Goal: Transaction & Acquisition: Purchase product/service

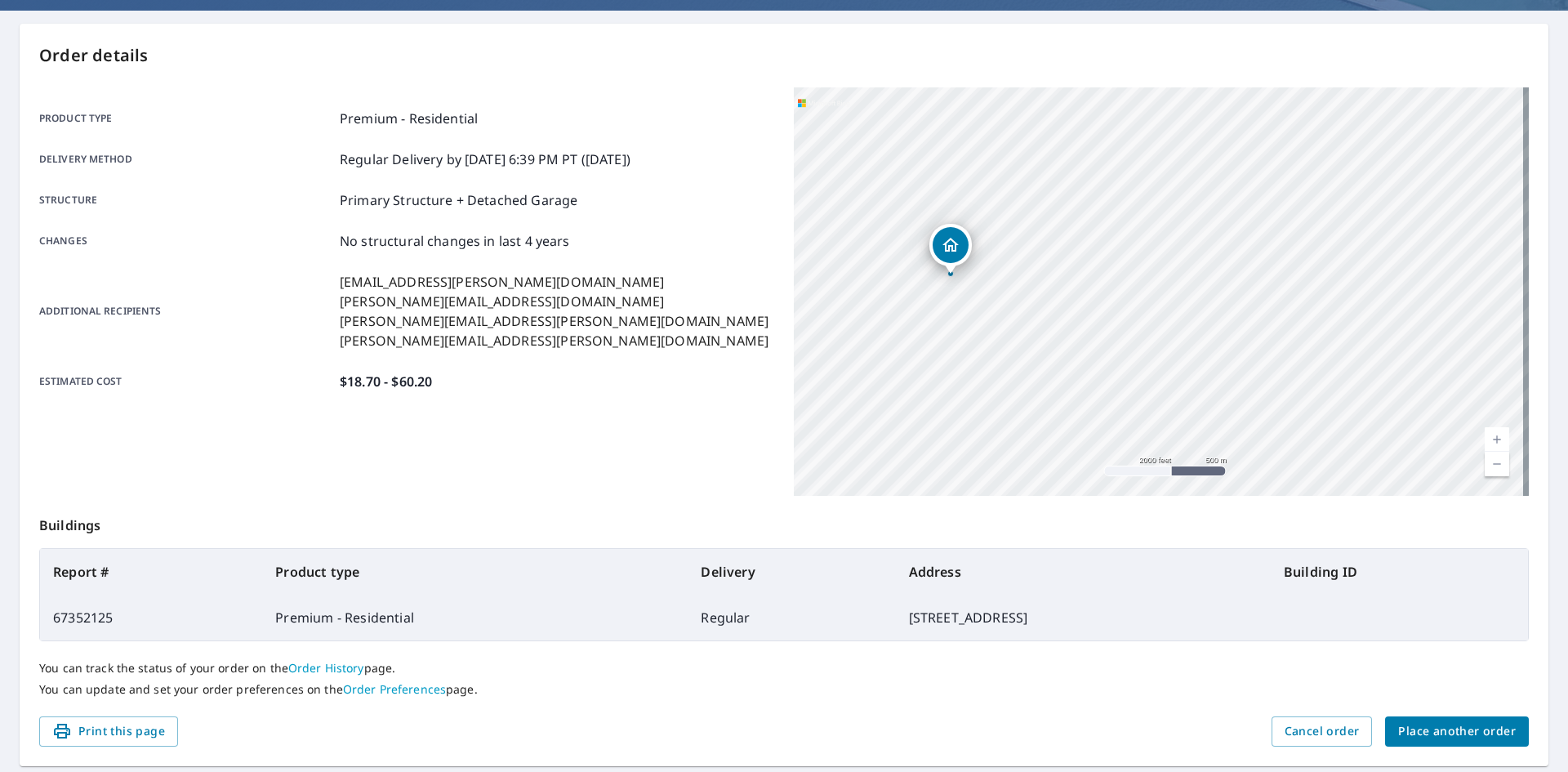
scroll to position [189, 0]
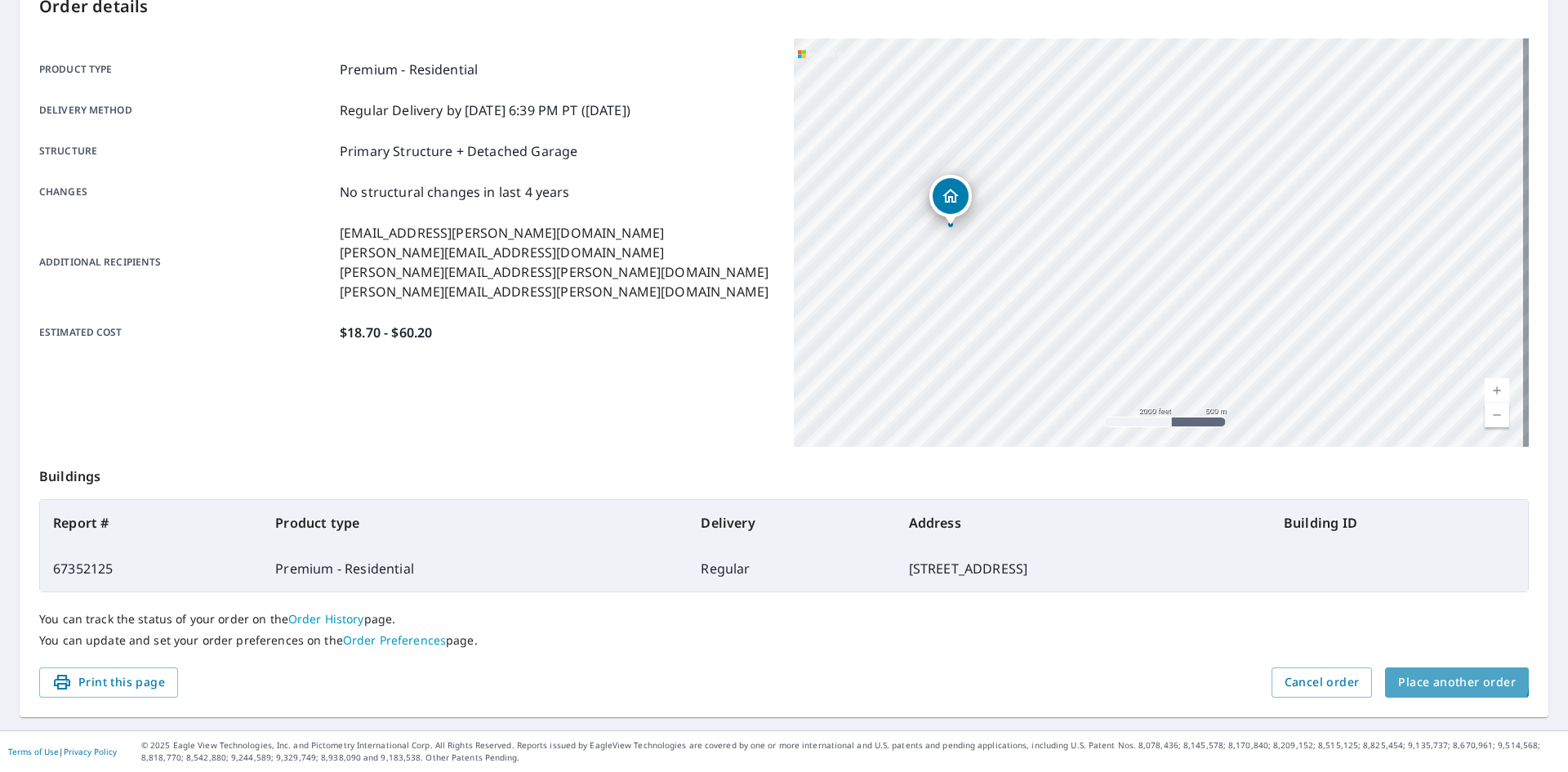
click at [1444, 676] on span "Place another order" at bounding box center [1457, 682] width 118 height 21
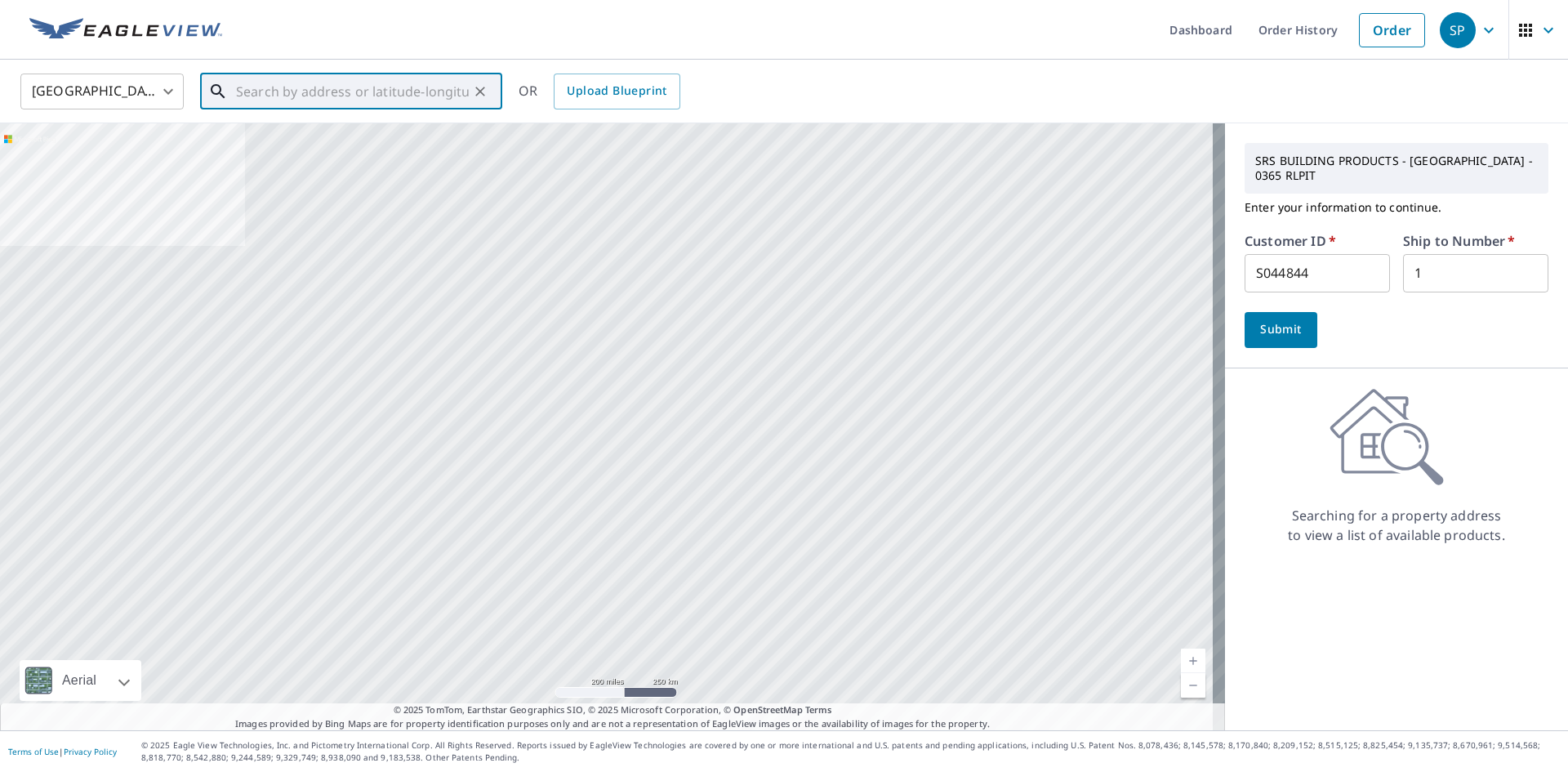
click at [285, 88] on input "text" at bounding box center [352, 91] width 233 height 46
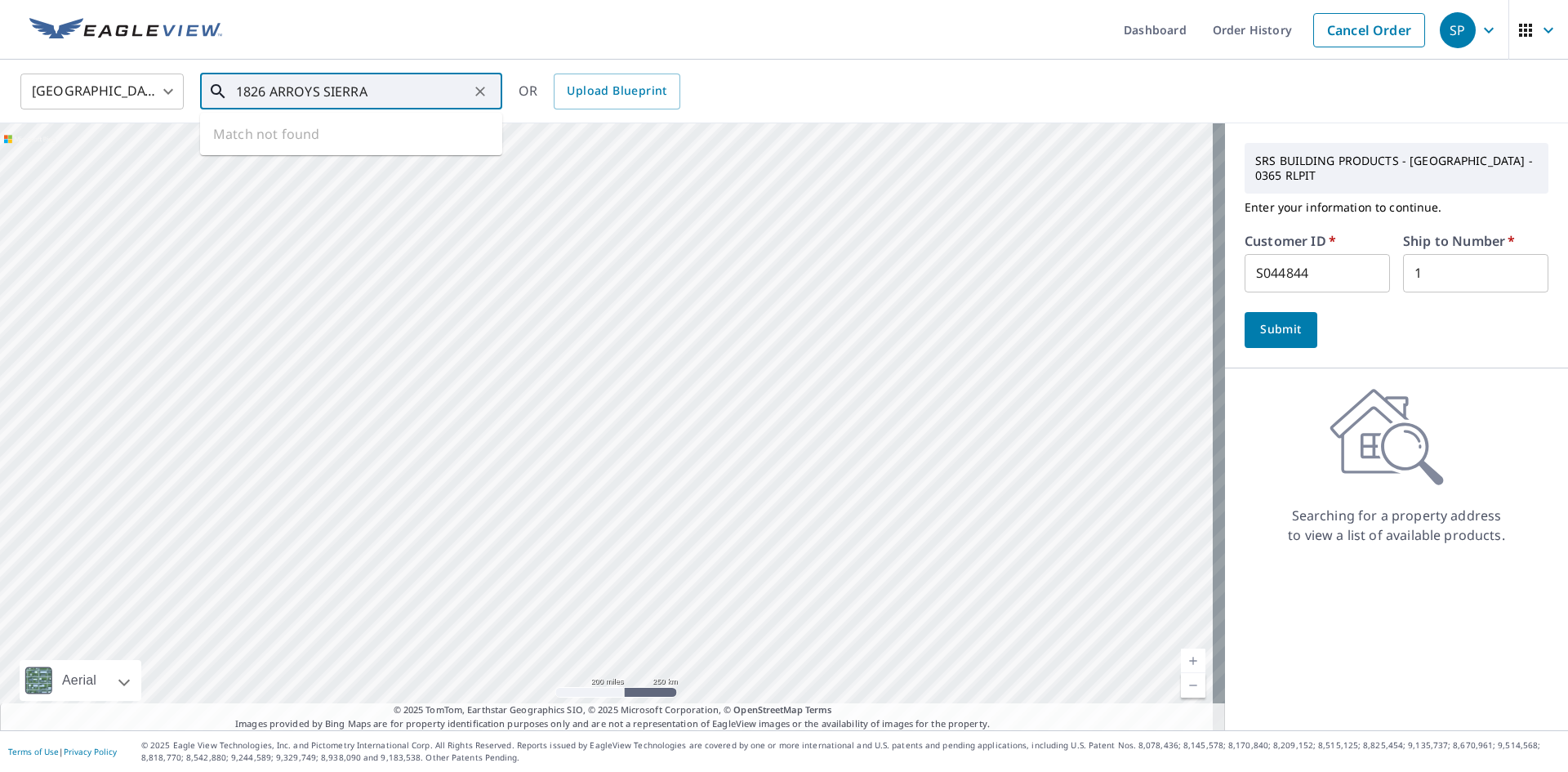
click at [320, 87] on input "1826 ARROYS SIERRA" at bounding box center [352, 91] width 233 height 46
drag, startPoint x: 413, startPoint y: 94, endPoint x: 220, endPoint y: 76, distance: 193.8
click at [220, 76] on div "1826 ARROYA CT SIERRA ​" at bounding box center [351, 91] width 302 height 36
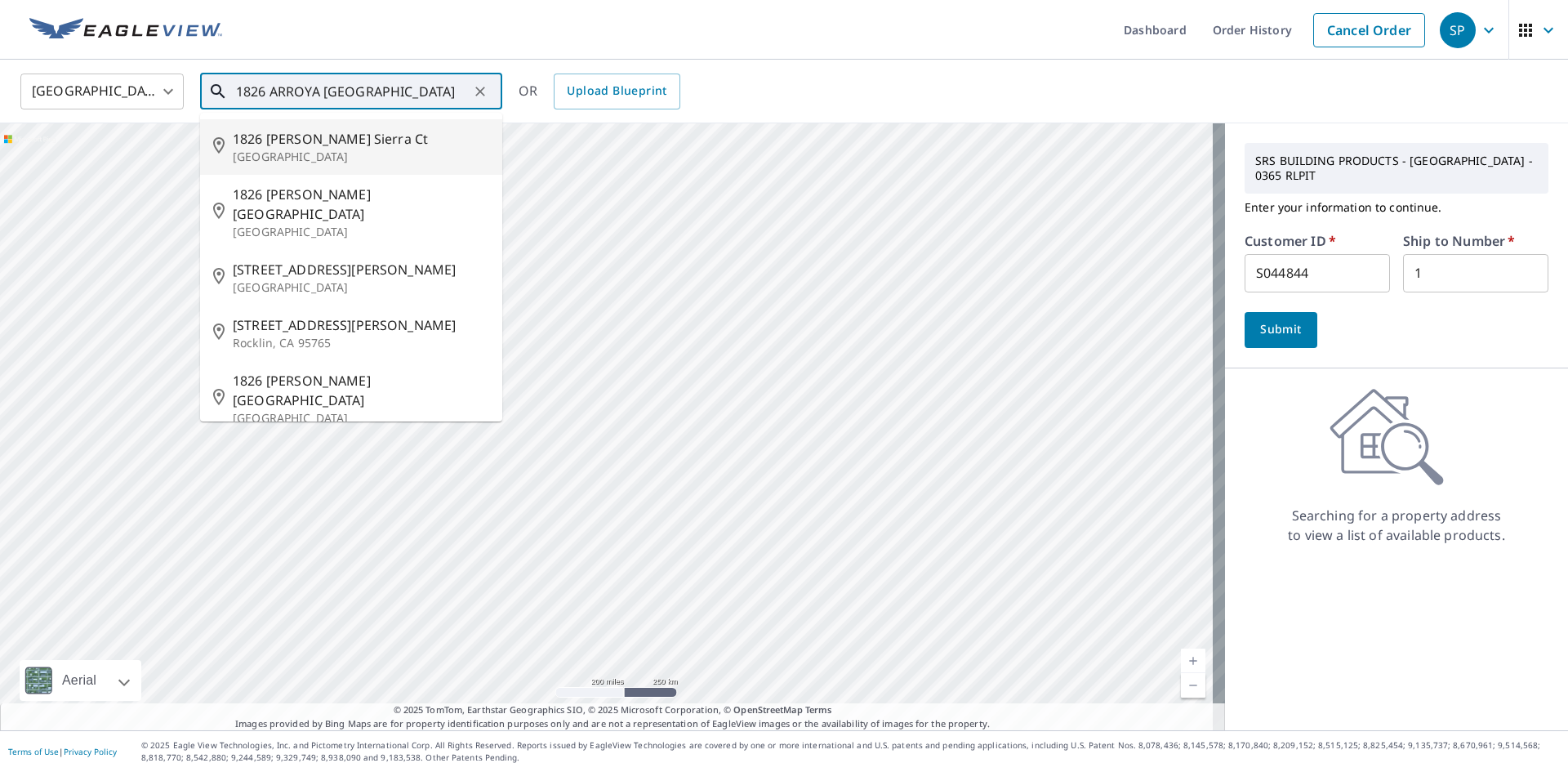
click at [292, 133] on span "1826 [PERSON_NAME] Sierra Ct" at bounding box center [361, 139] width 256 height 20
type input "[STREET_ADDRESS][PERSON_NAME]"
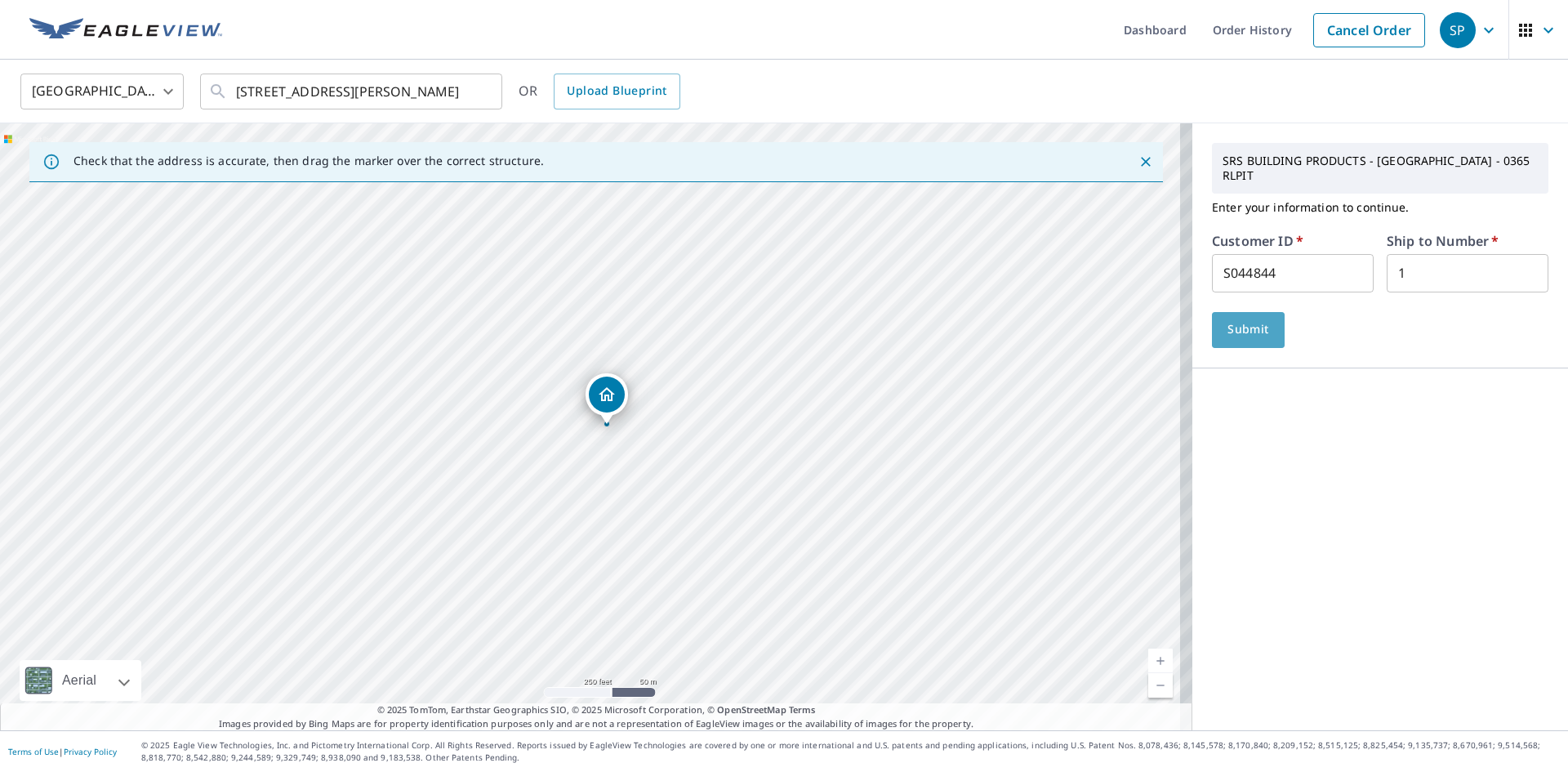
click at [1236, 320] on span "Submit" at bounding box center [1248, 330] width 47 height 21
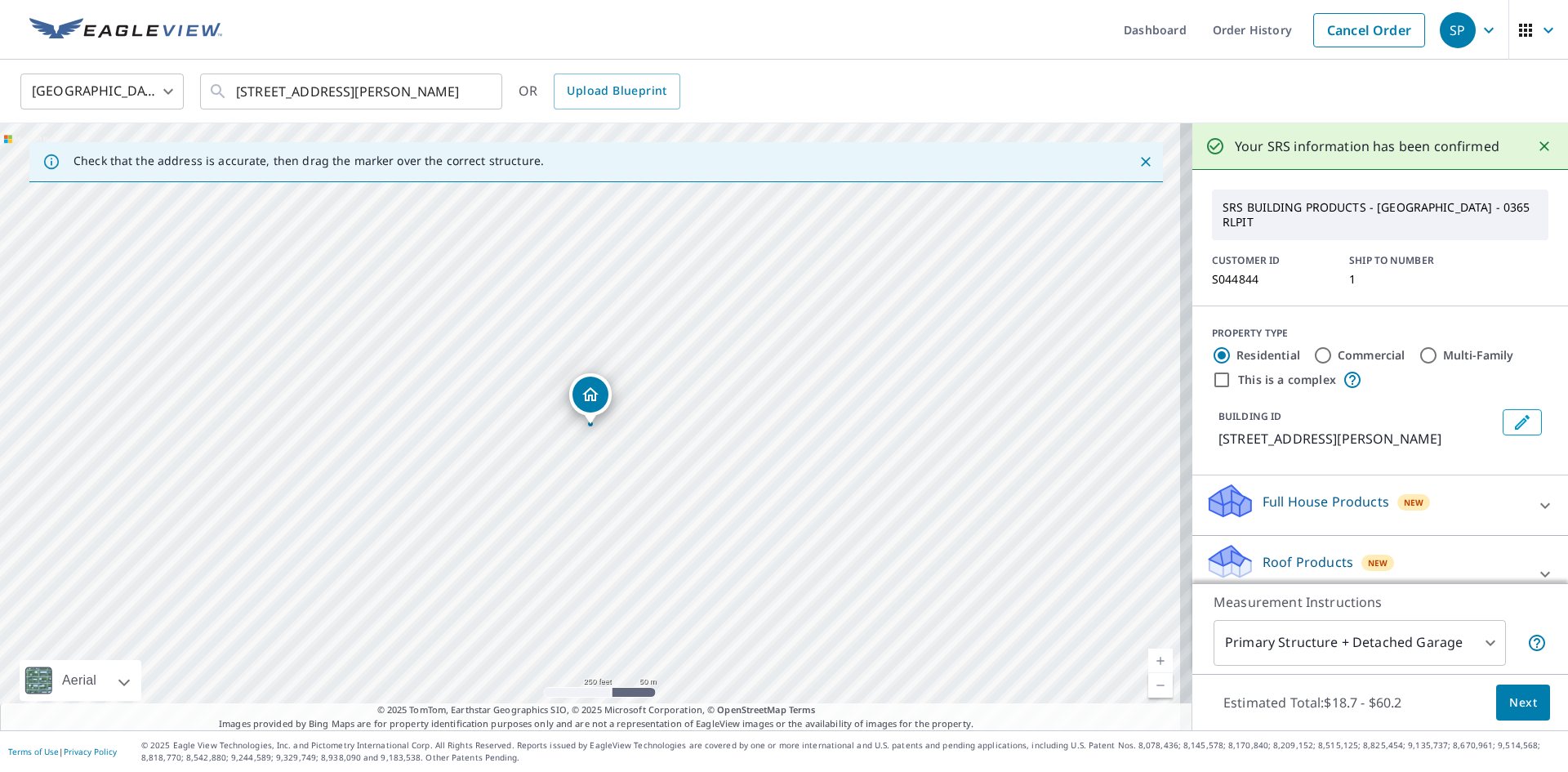
click at [1296, 549] on div "Roof Products New Premium with Regular Delivery" at bounding box center [1365, 573] width 320 height 63
click at [1496, 694] on button "Next" at bounding box center [1523, 703] width 54 height 37
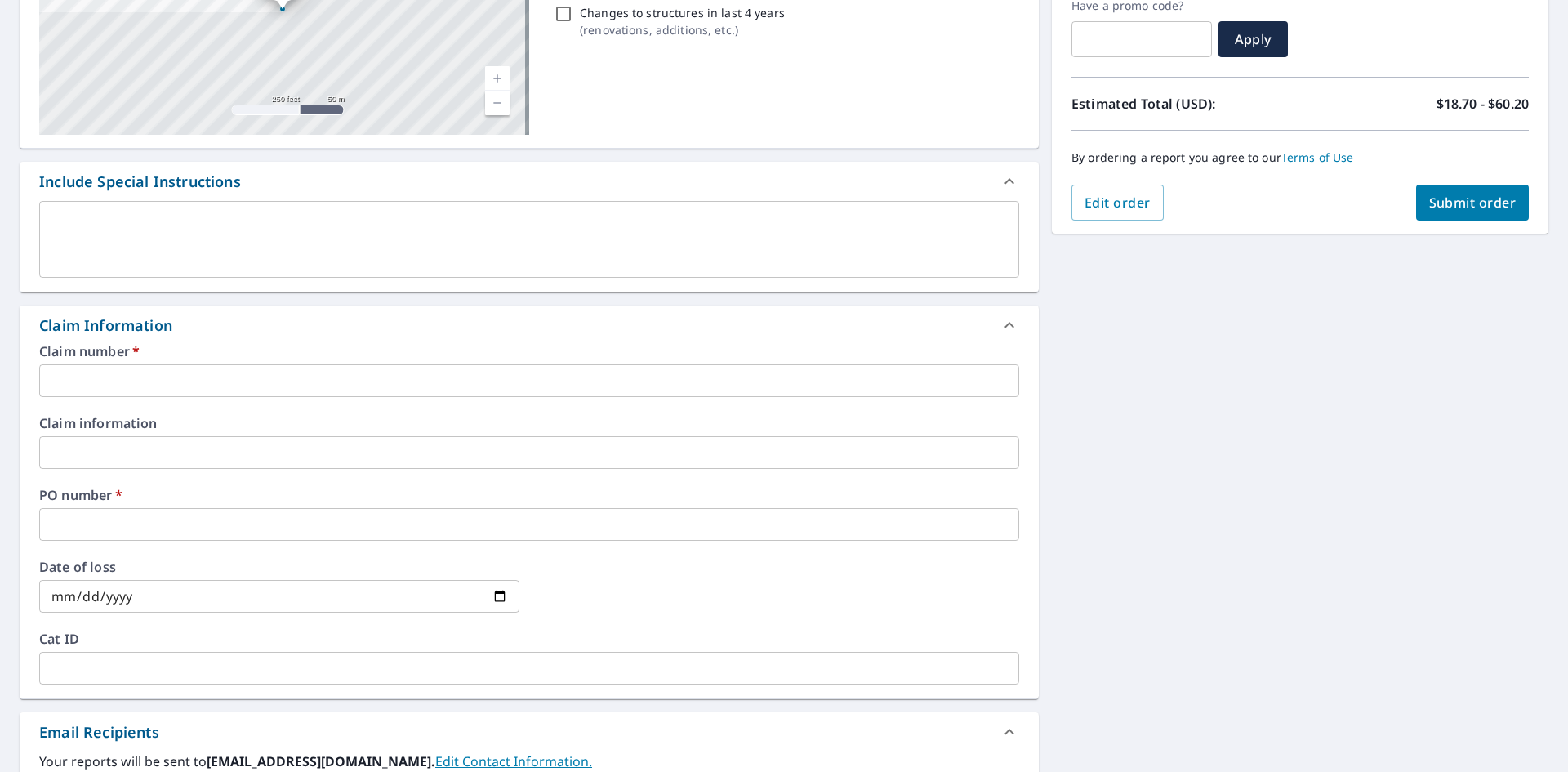
scroll to position [327, 0]
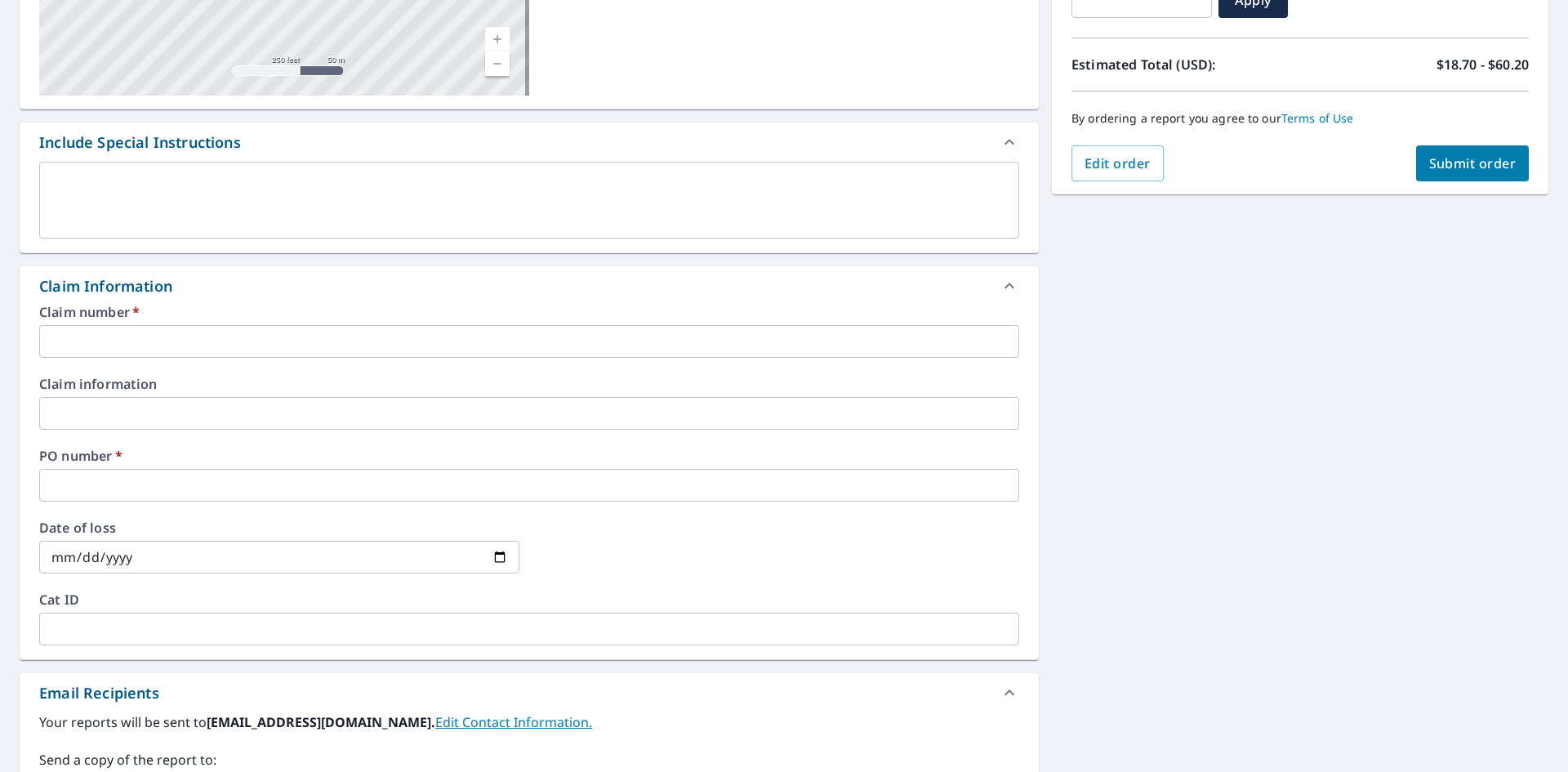
click at [230, 346] on input "text" at bounding box center [530, 342] width 980 height 33
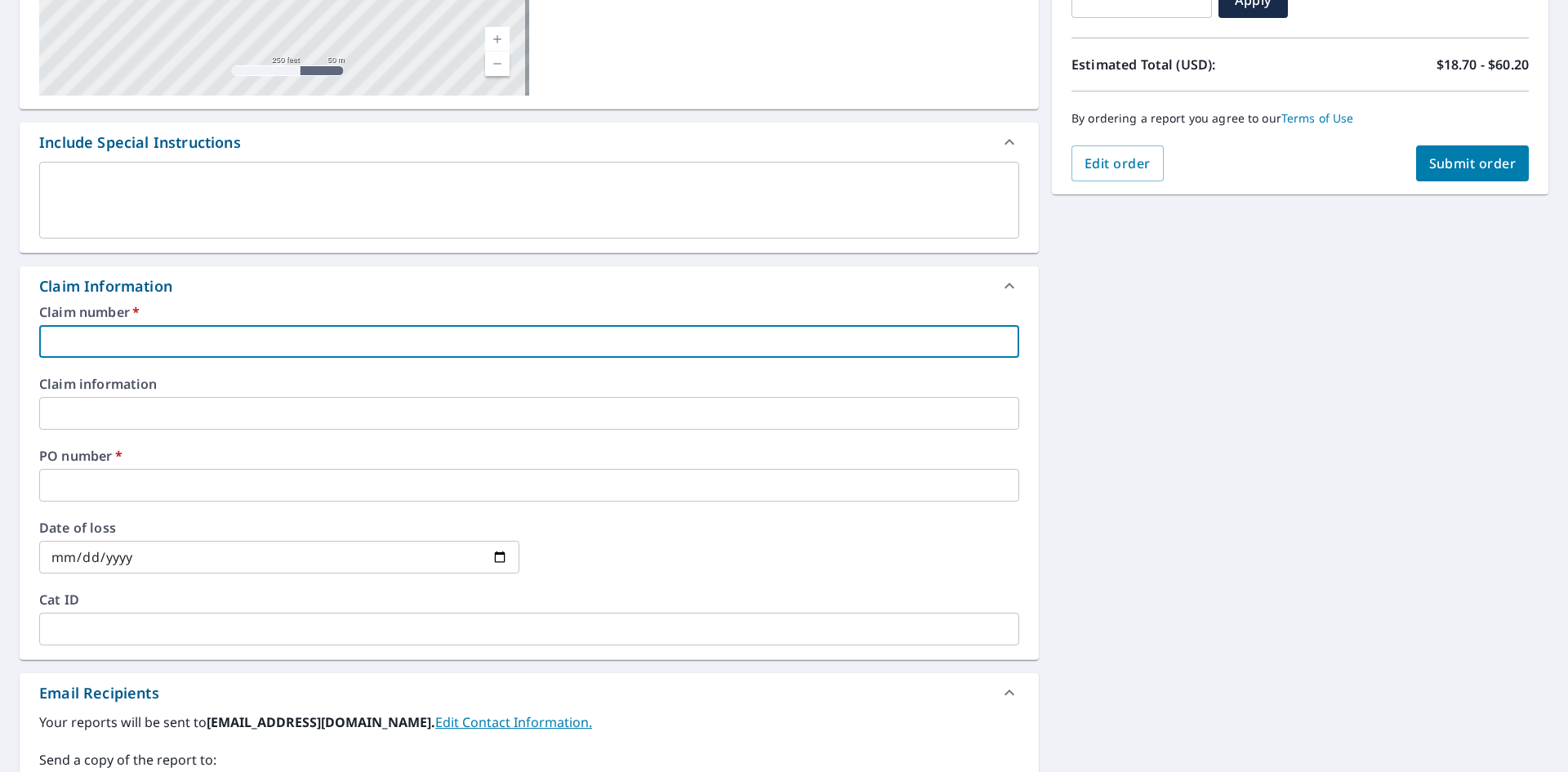
paste input "[STREET_ADDRESS]"
type input "[STREET_ADDRESS]"
checkbox input "true"
type input "[STREET_ADDRESS]"
click at [136, 477] on input "text" at bounding box center [530, 485] width 980 height 33
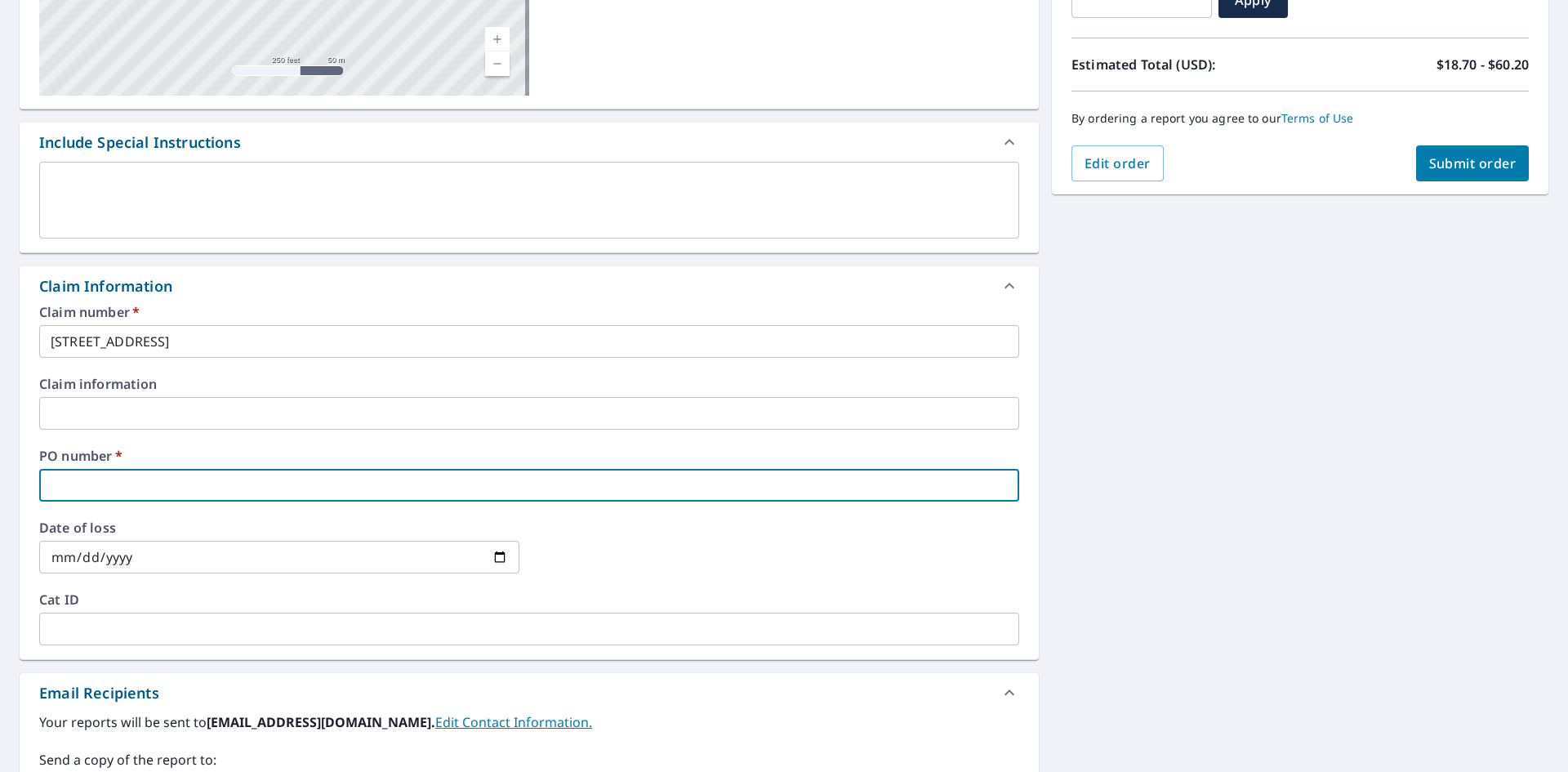
paste input "[STREET_ADDRESS]"
type input "[STREET_ADDRESS]"
checkbox input "true"
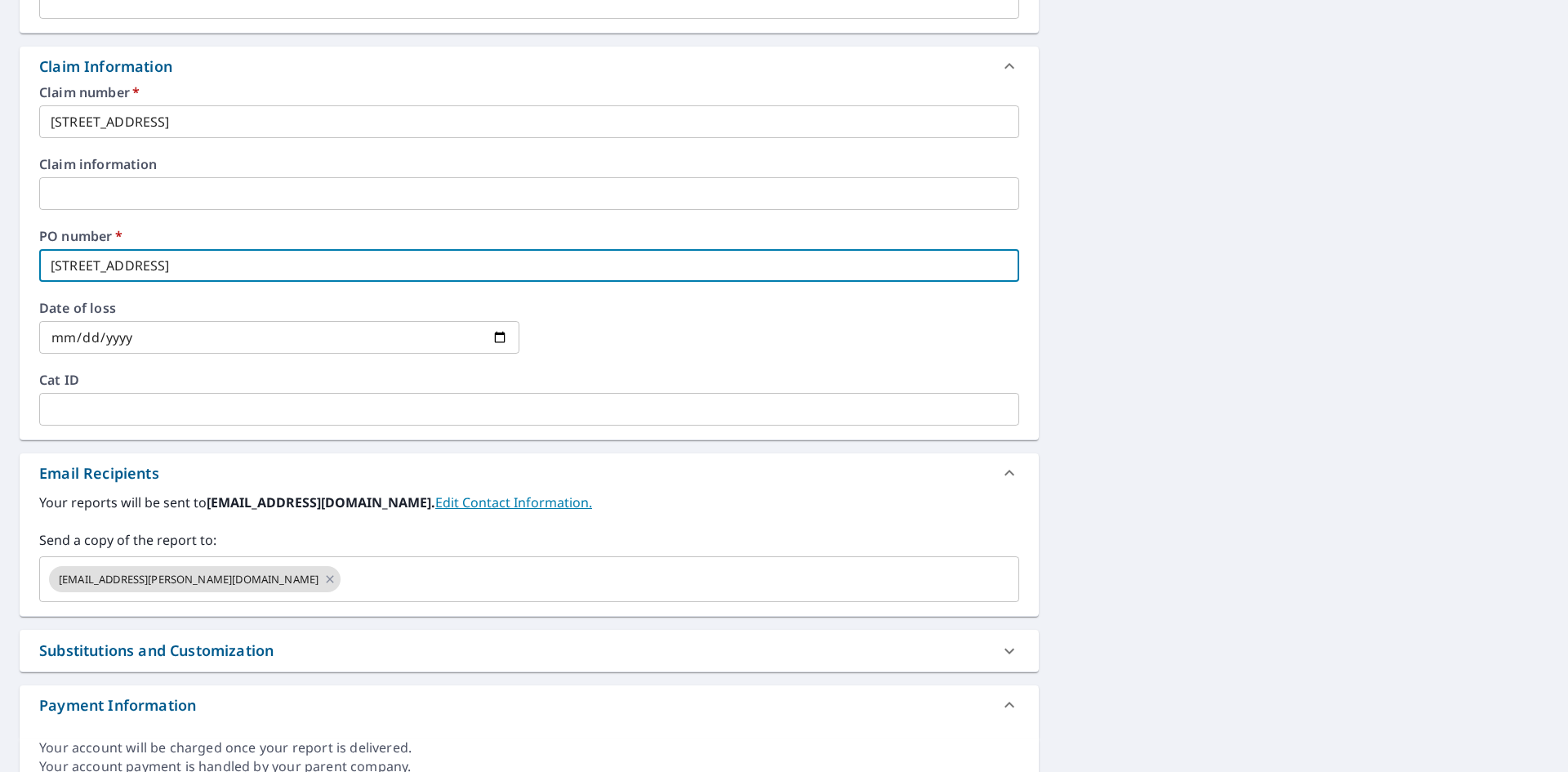
scroll to position [572, 0]
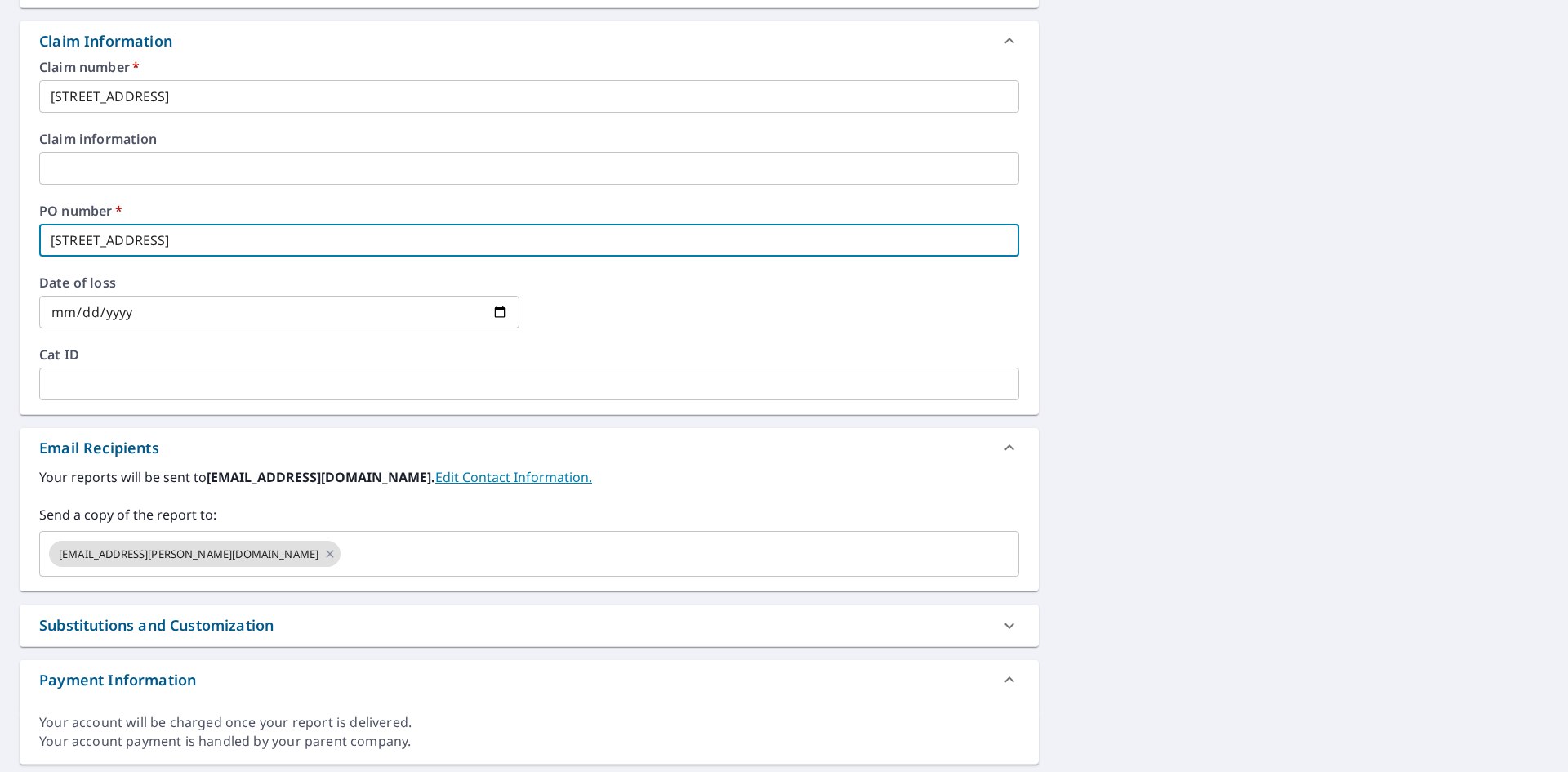
type input "[STREET_ADDRESS]"
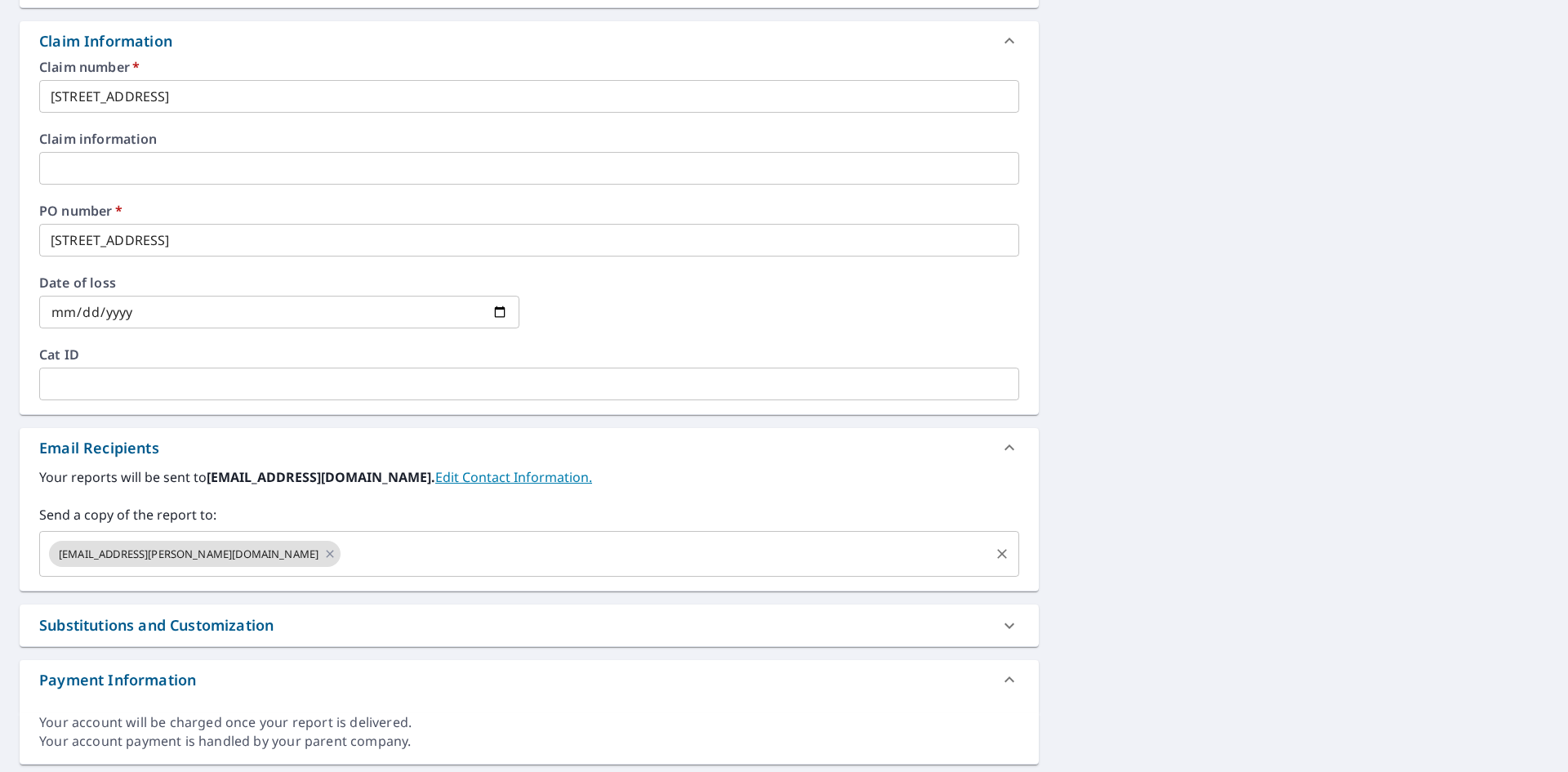
click at [343, 550] on input "text" at bounding box center [665, 554] width 644 height 31
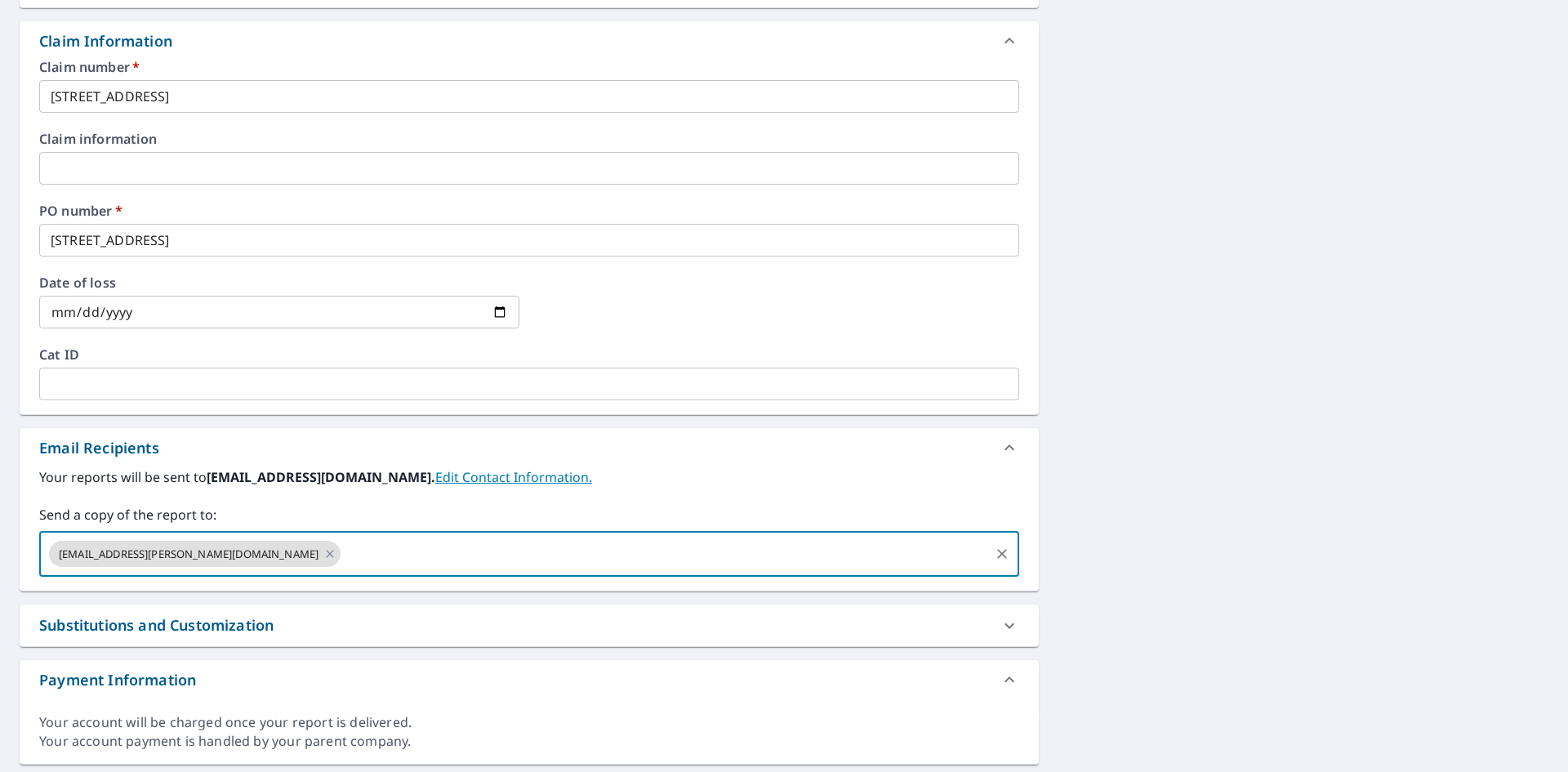
paste input "[PERSON_NAME][EMAIL_ADDRESS][DOMAIN_NAME]"
type input "[PERSON_NAME][EMAIL_ADDRESS][DOMAIN_NAME]"
checkbox input "true"
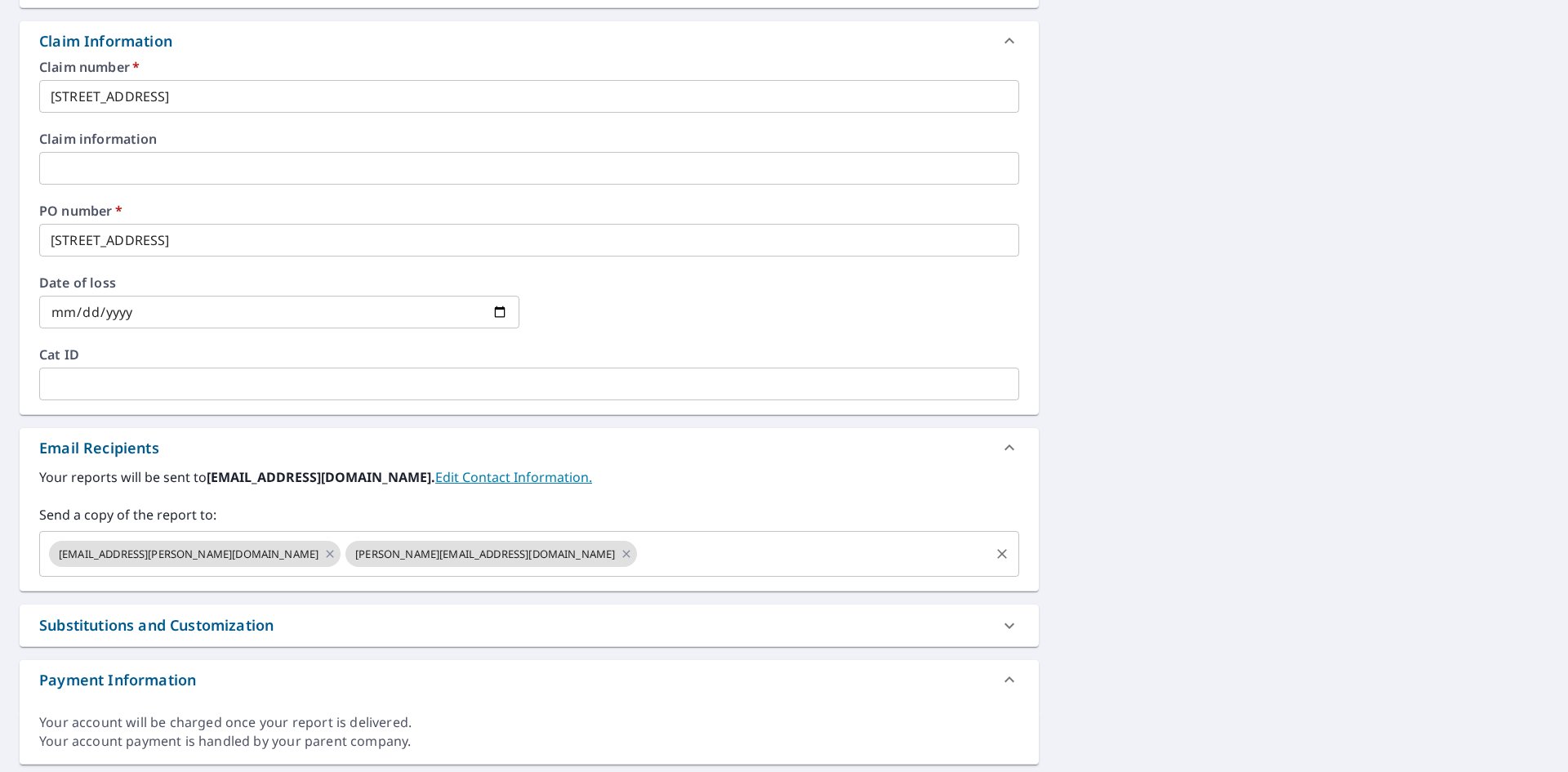
click at [639, 543] on input "text" at bounding box center [813, 554] width 348 height 31
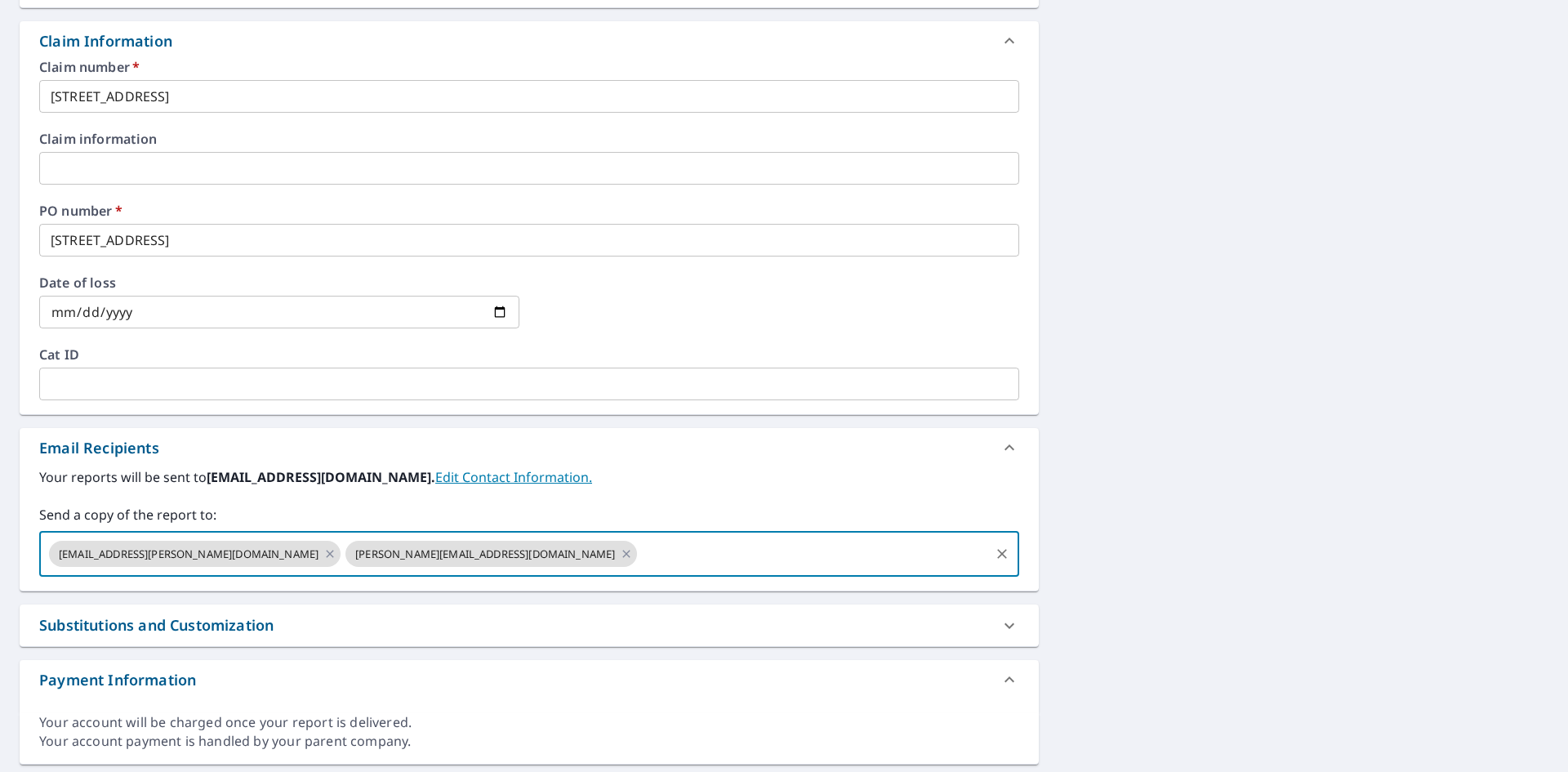
paste input "[PERSON_NAME][EMAIL_ADDRESS][PERSON_NAME][DOMAIN_NAME]"
type input "[PERSON_NAME][EMAIL_ADDRESS][PERSON_NAME][DOMAIN_NAME]"
checkbox input "true"
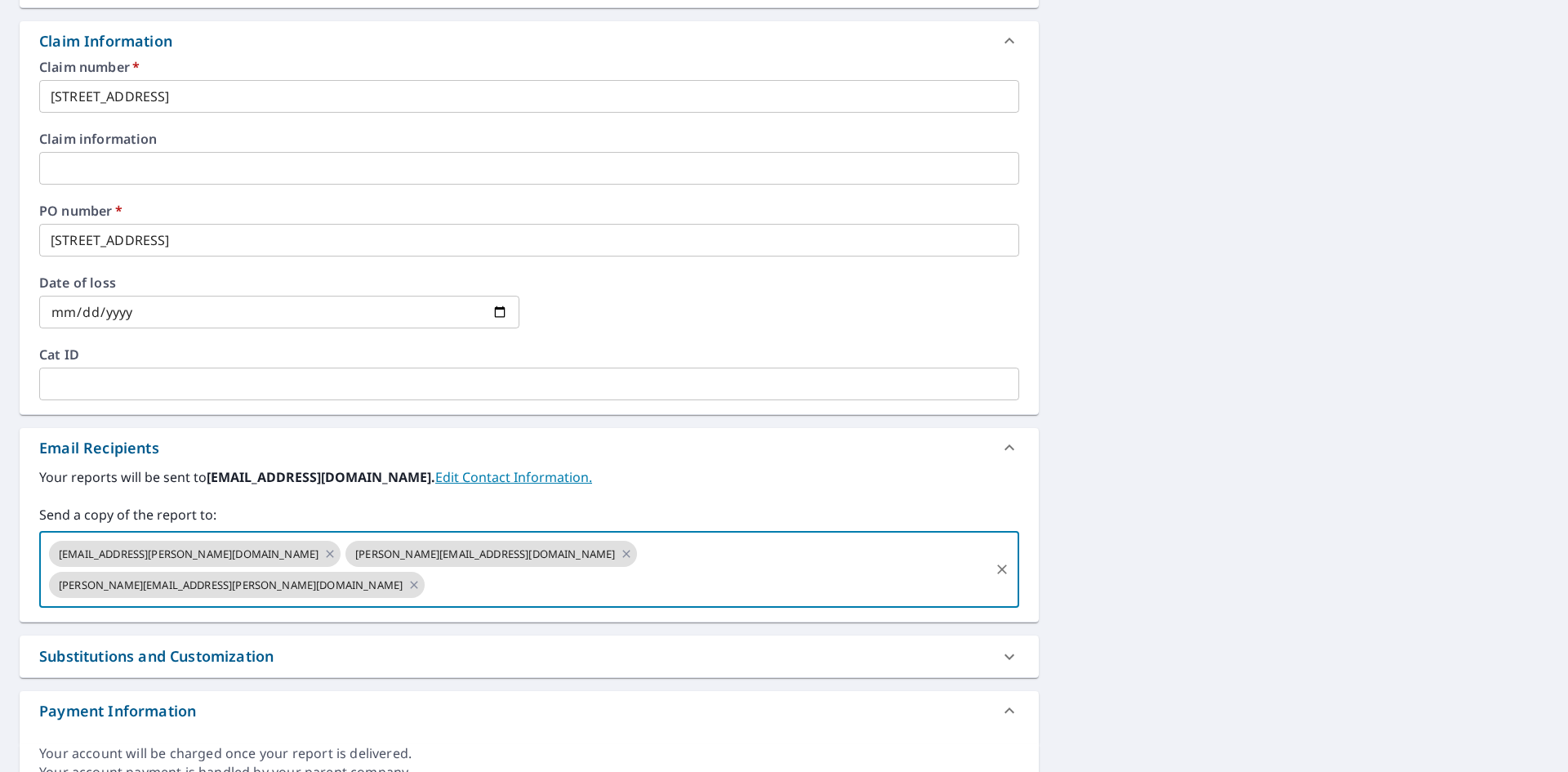
click at [674, 569] on input "text" at bounding box center [707, 585] width 560 height 31
paste input "[EMAIL_ADDRESS][DOMAIN_NAME]"
type input "[EMAIL_ADDRESS][DOMAIN_NAME]"
checkbox input "true"
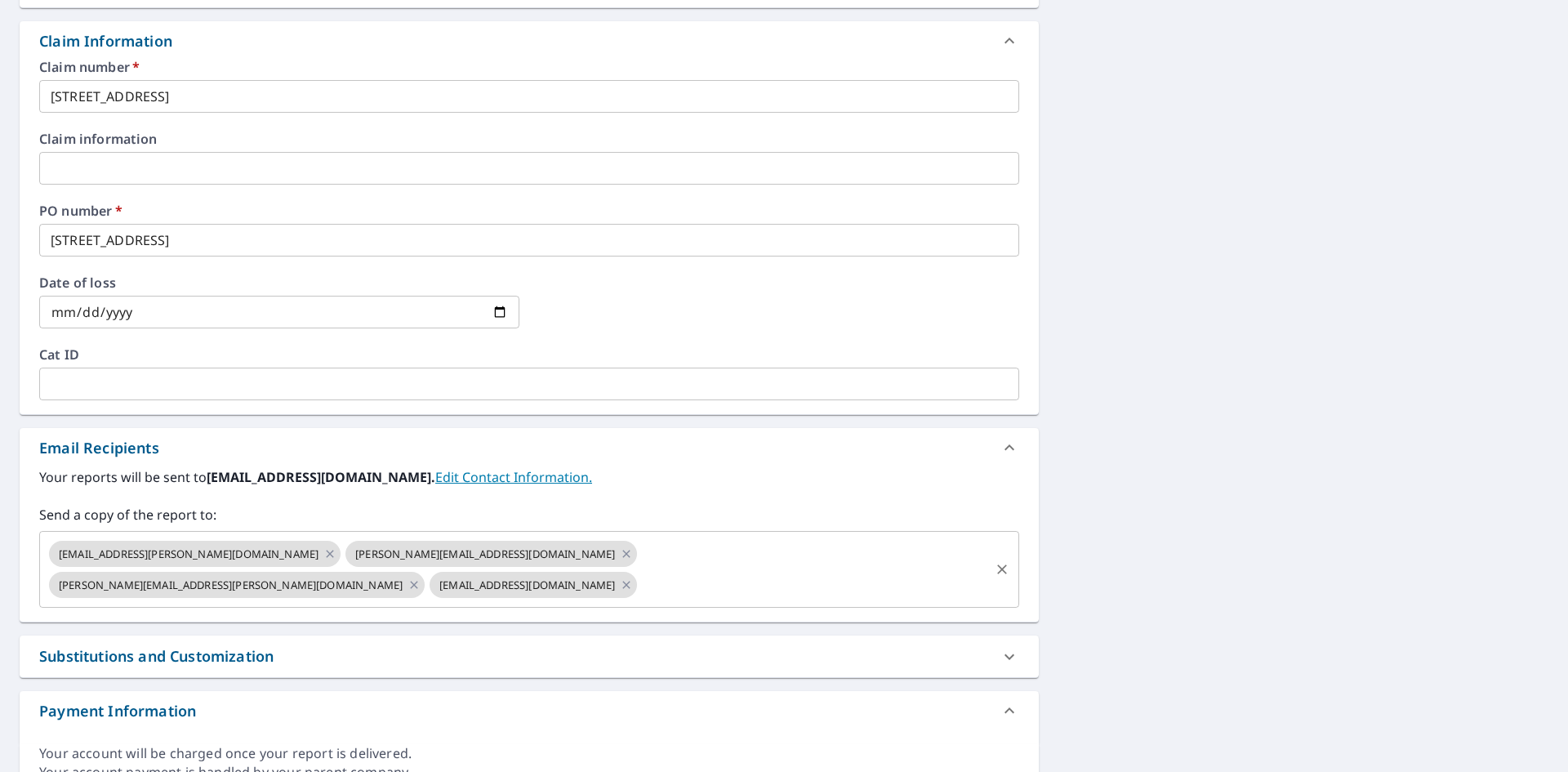
click at [869, 569] on input "text" at bounding box center [813, 585] width 348 height 31
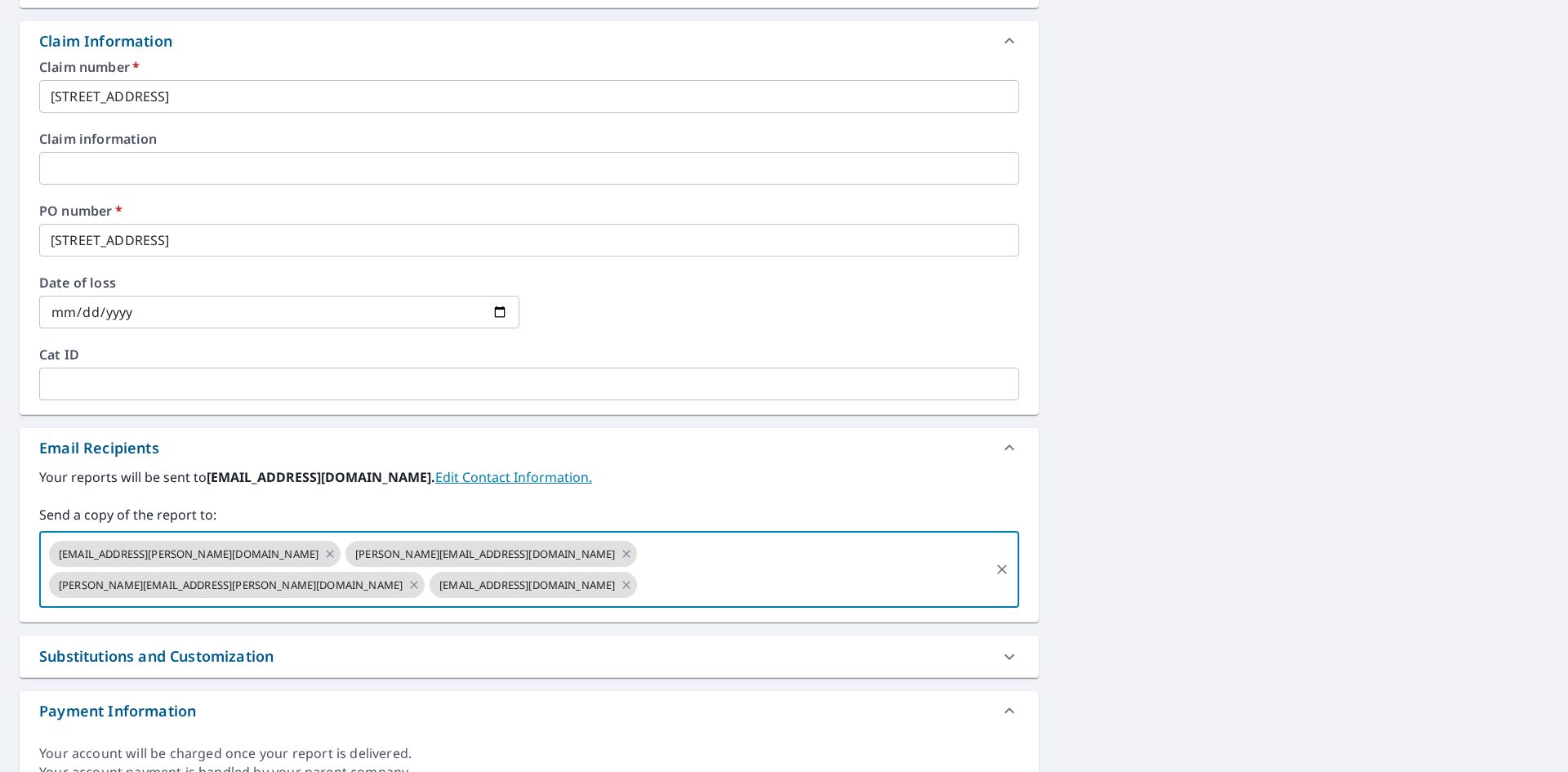
paste input "[PERSON_NAME][EMAIL_ADDRESS][PERSON_NAME][DOMAIN_NAME]"
type input "[PERSON_NAME][EMAIL_ADDRESS][PERSON_NAME][DOMAIN_NAME]"
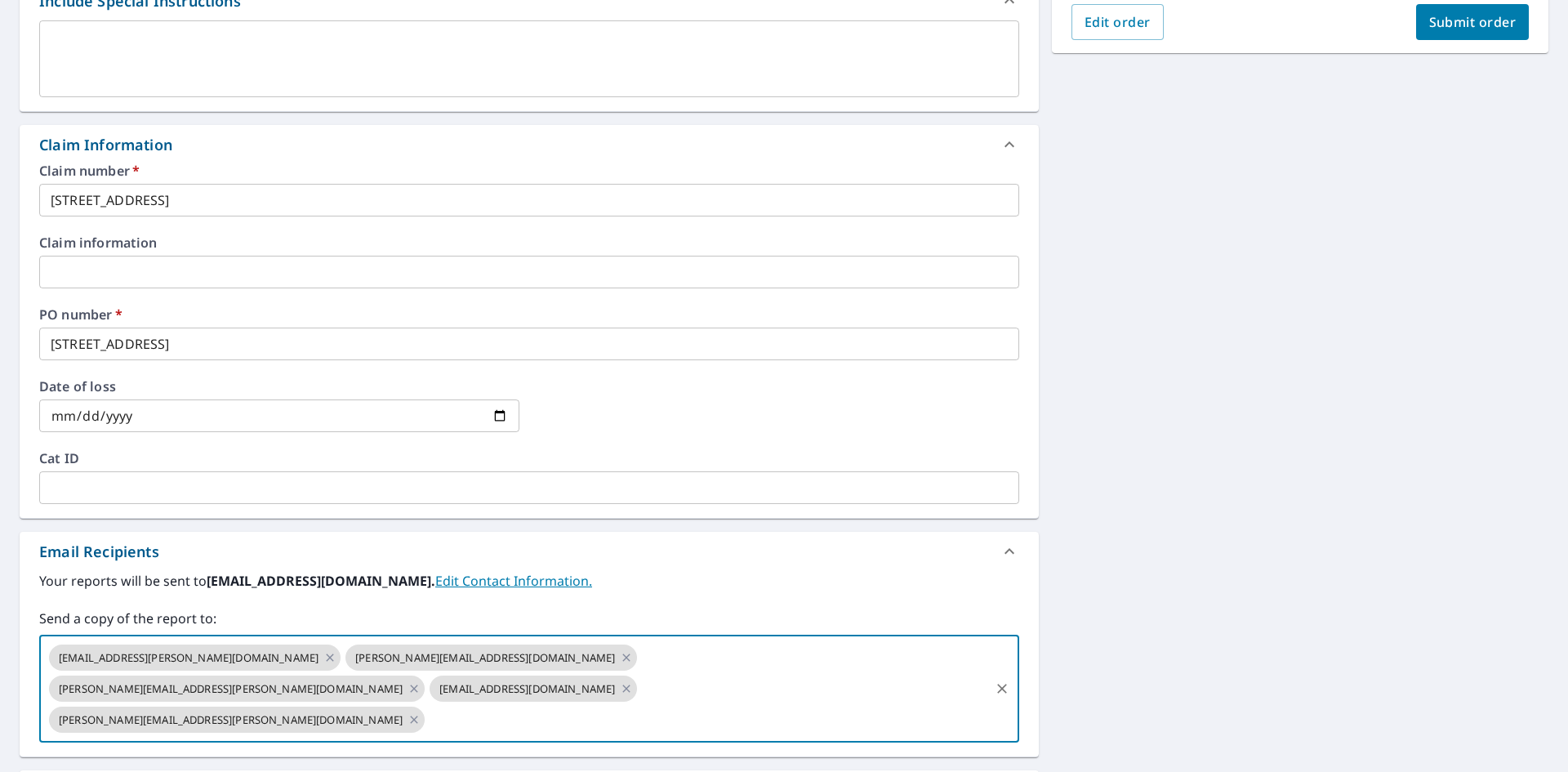
scroll to position [327, 0]
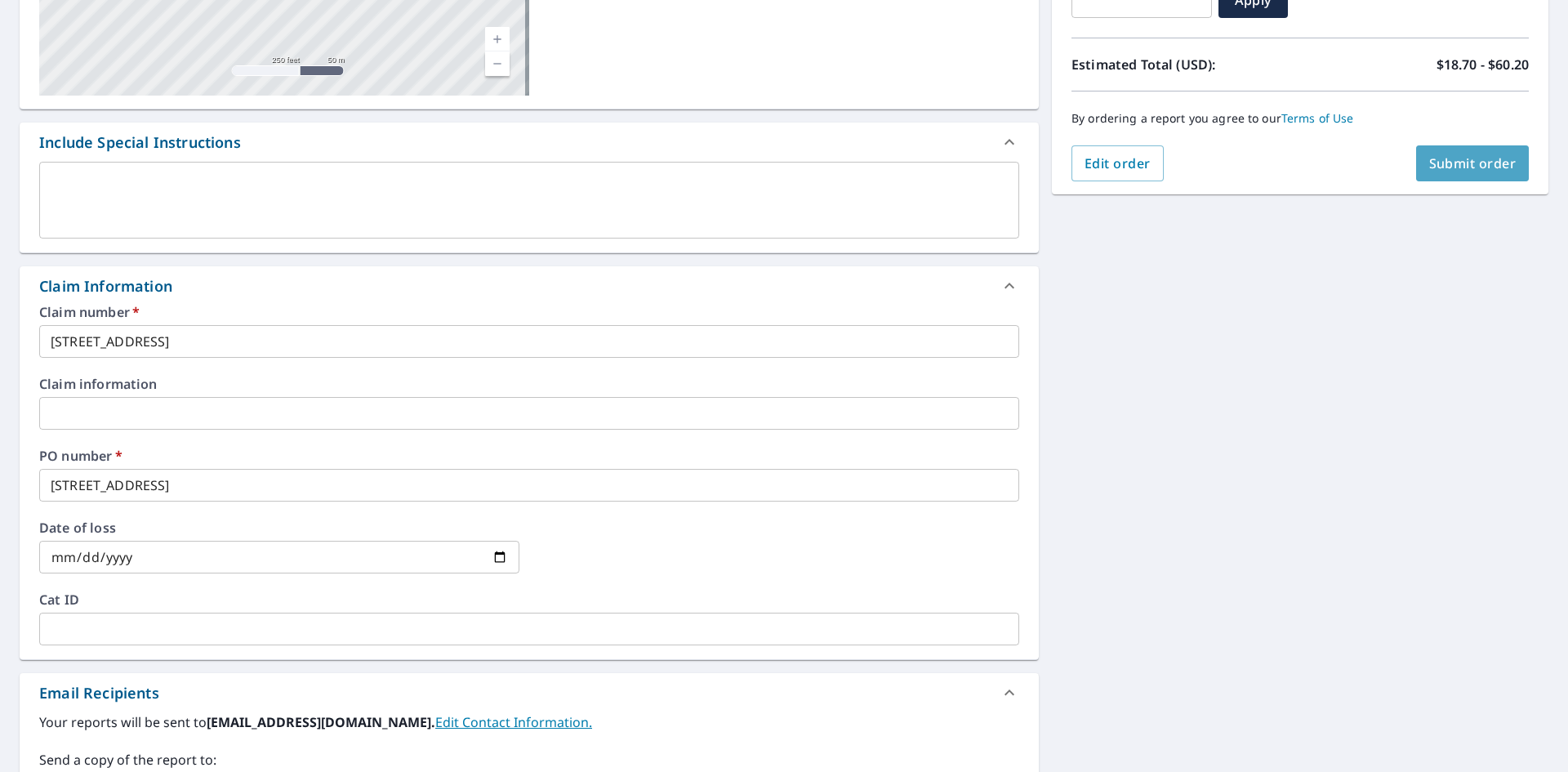
click at [1464, 161] on span "Submit order" at bounding box center [1472, 163] width 87 height 18
checkbox input "true"
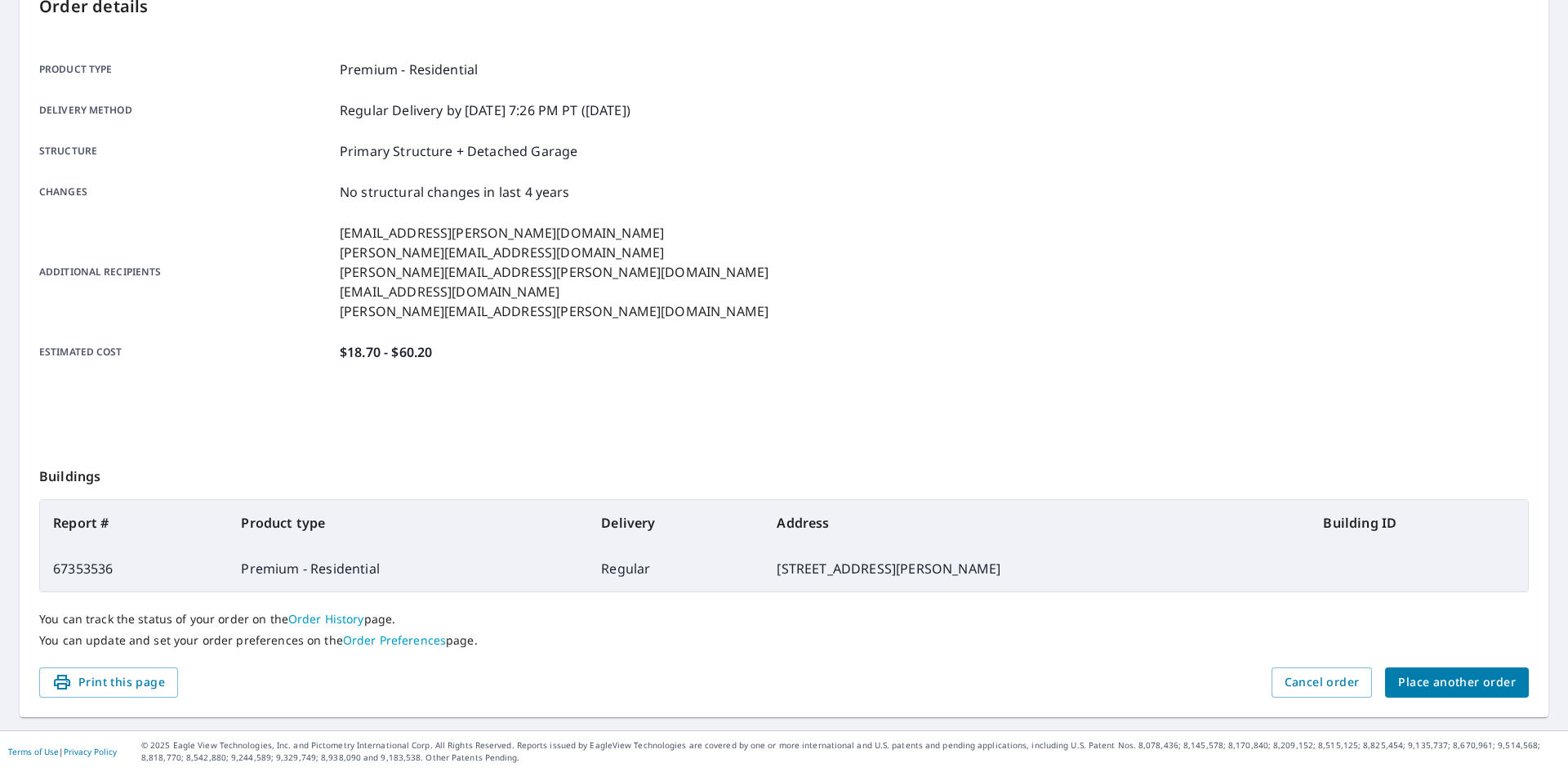
scroll to position [189, 0]
